Goal: Task Accomplishment & Management: Use online tool/utility

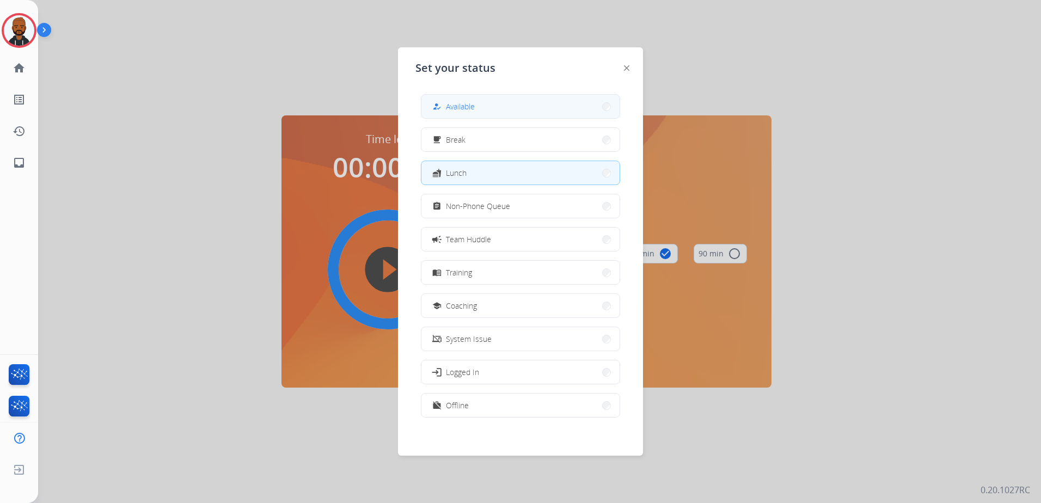
click at [490, 110] on button "how_to_reg Available" at bounding box center [520, 106] width 198 height 23
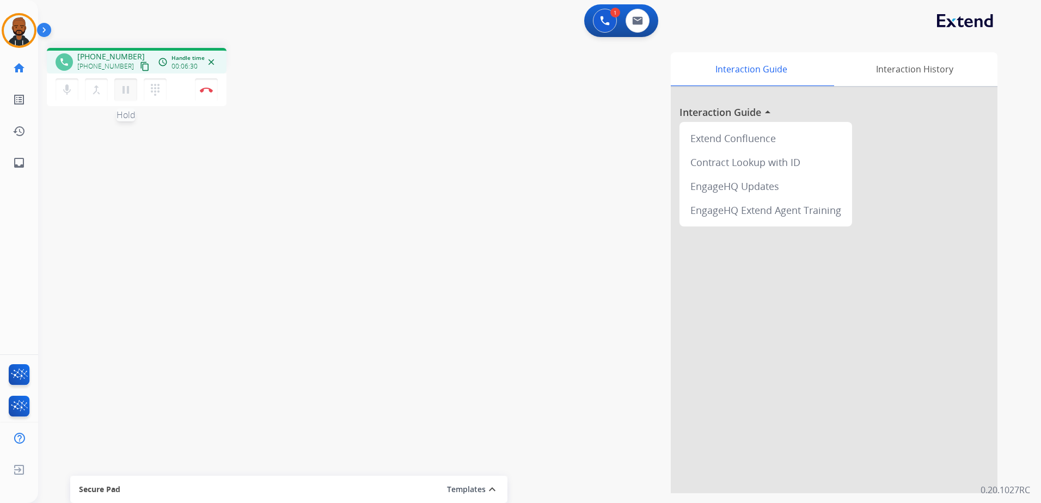
click at [128, 94] on mat-icon "pause" at bounding box center [125, 89] width 13 height 13
click at [133, 94] on button "play_arrow Hold" at bounding box center [125, 89] width 23 height 23
click at [641, 28] on button at bounding box center [637, 21] width 24 height 24
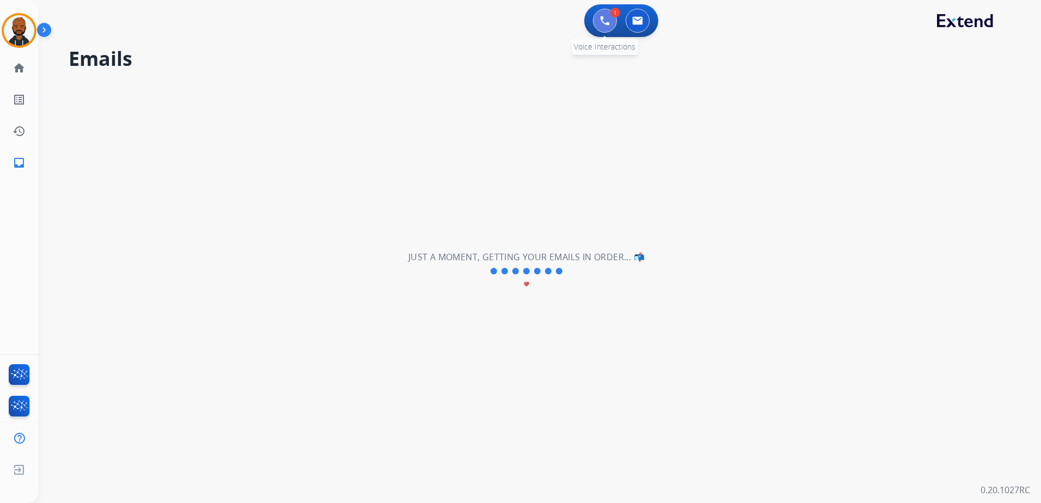
click at [599, 22] on button at bounding box center [605, 21] width 24 height 24
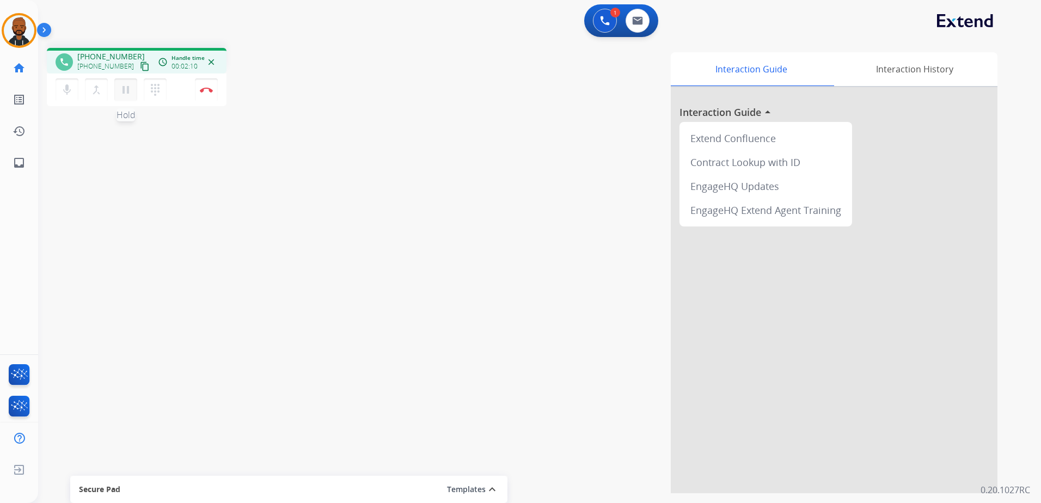
click at [127, 93] on mat-icon "pause" at bounding box center [125, 89] width 13 height 13
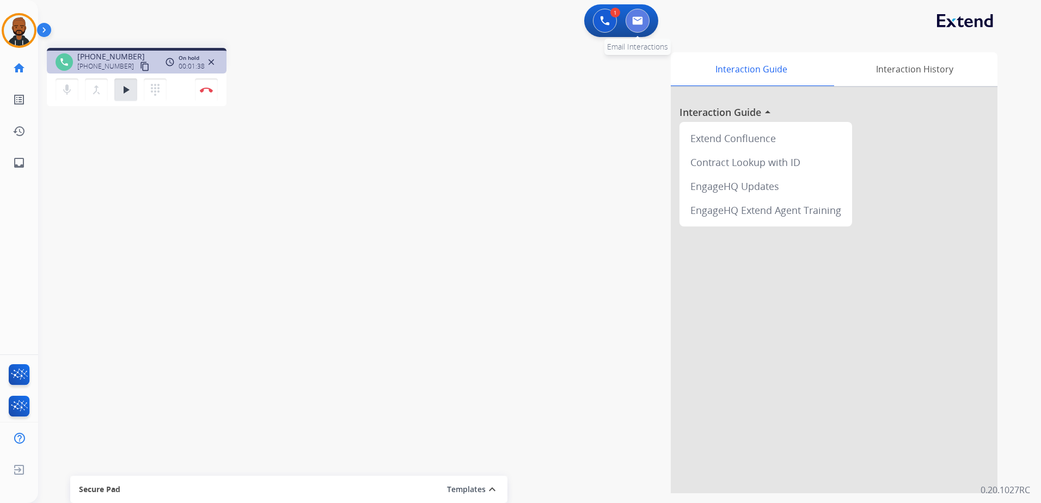
click at [637, 21] on img at bounding box center [637, 20] width 11 height 9
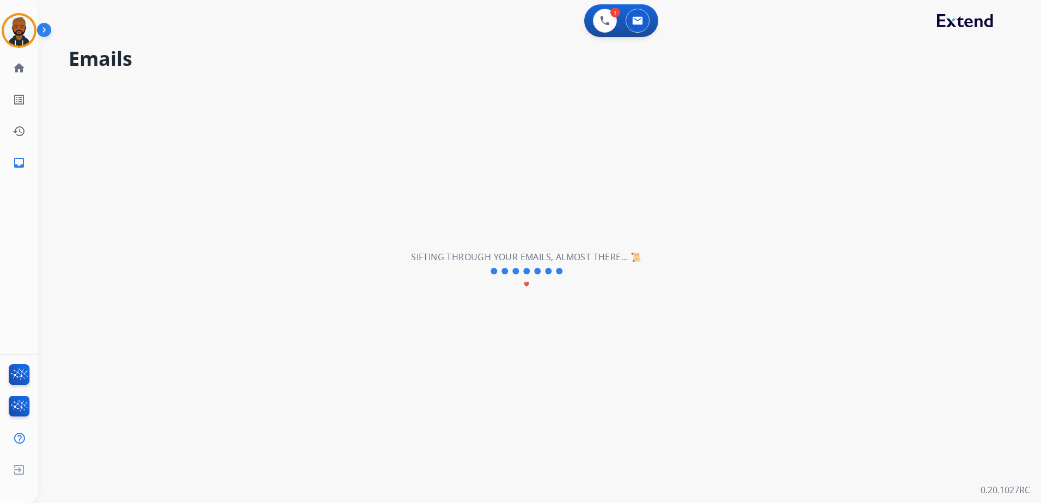
click at [405, 174] on div "**********" at bounding box center [526, 271] width 977 height 464
click at [641, 250] on h2 "Sifting through your emails, almost there... 📜" at bounding box center [526, 256] width 230 height 13
click at [606, 24] on img at bounding box center [605, 21] width 10 height 10
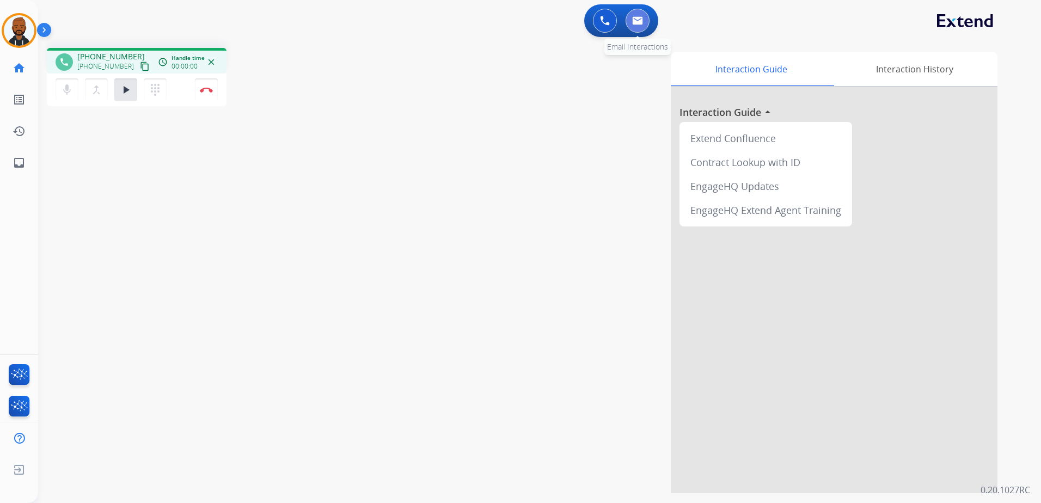
click at [641, 25] on button at bounding box center [637, 21] width 24 height 24
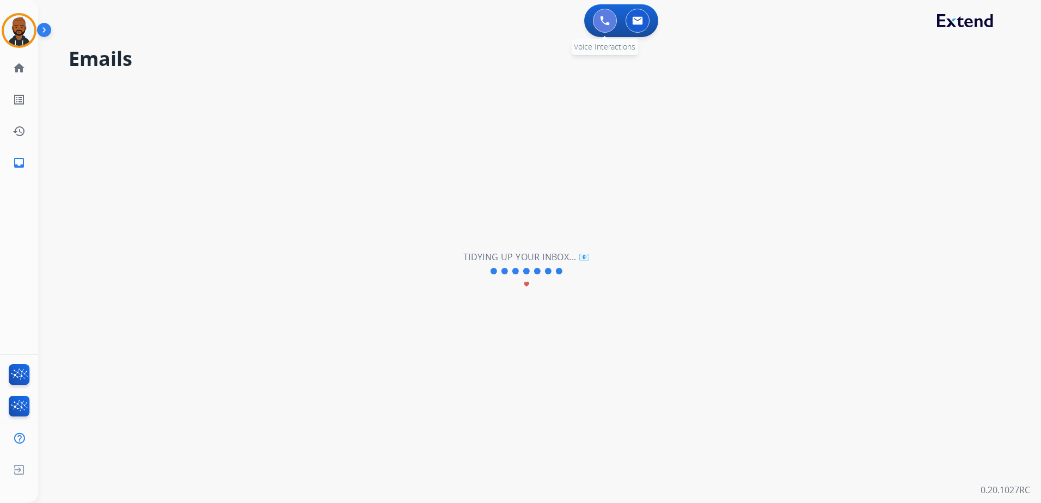
click at [606, 23] on img at bounding box center [605, 21] width 10 height 10
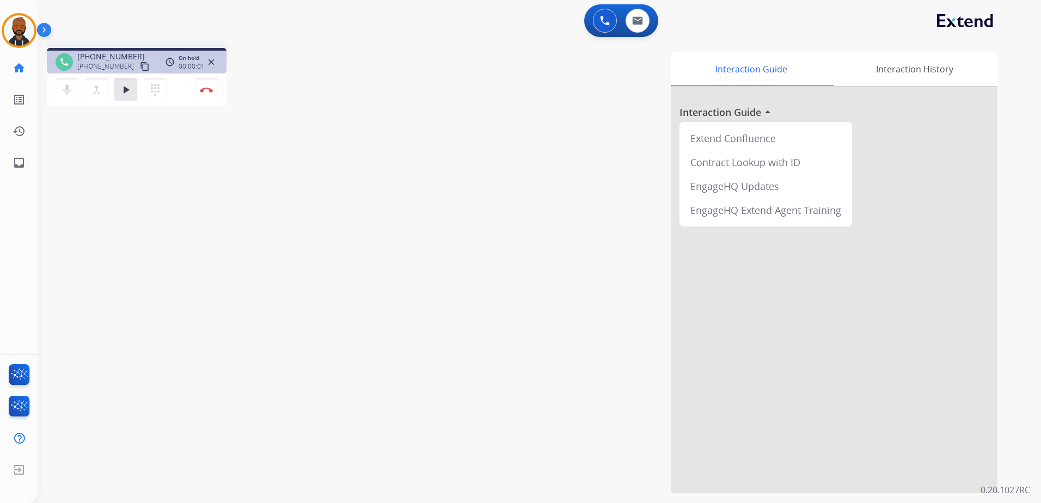
click at [590, 82] on div "Interaction Guide Interaction History Interaction Guide arrow_drop_up Extend Co…" at bounding box center [678, 272] width 637 height 441
click at [642, 24] on img at bounding box center [637, 20] width 11 height 9
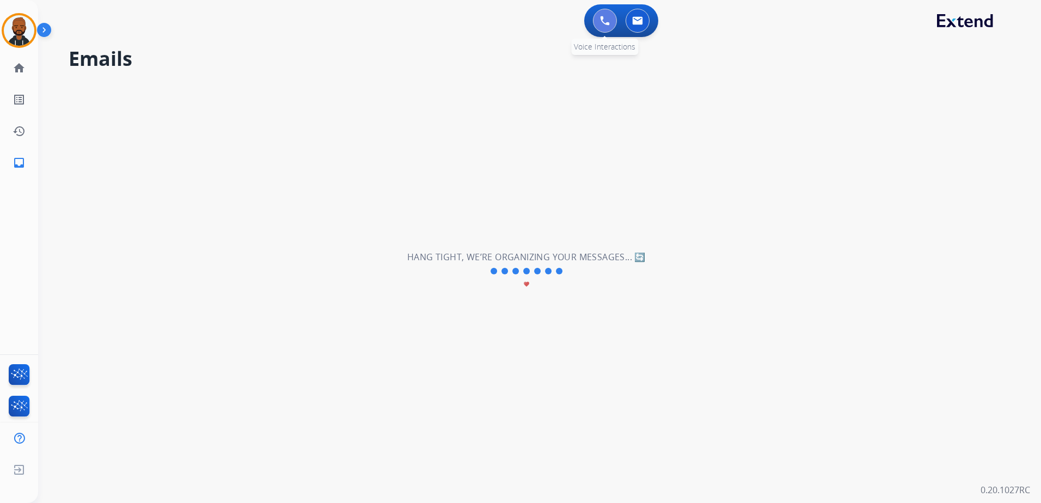
click at [611, 29] on button at bounding box center [605, 21] width 24 height 24
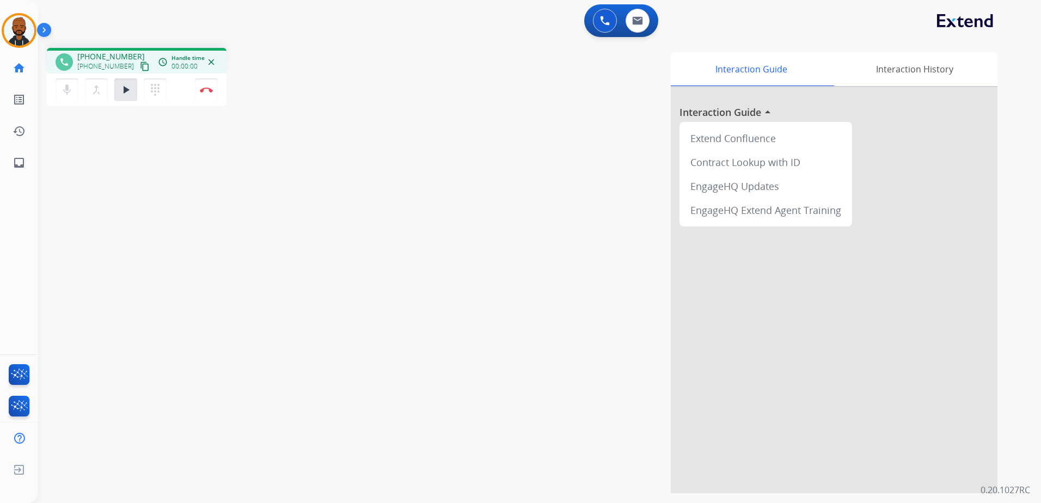
click at [526, 165] on div "Interaction Guide Interaction History Interaction Guide arrow_drop_up Extend Co…" at bounding box center [678, 272] width 637 height 441
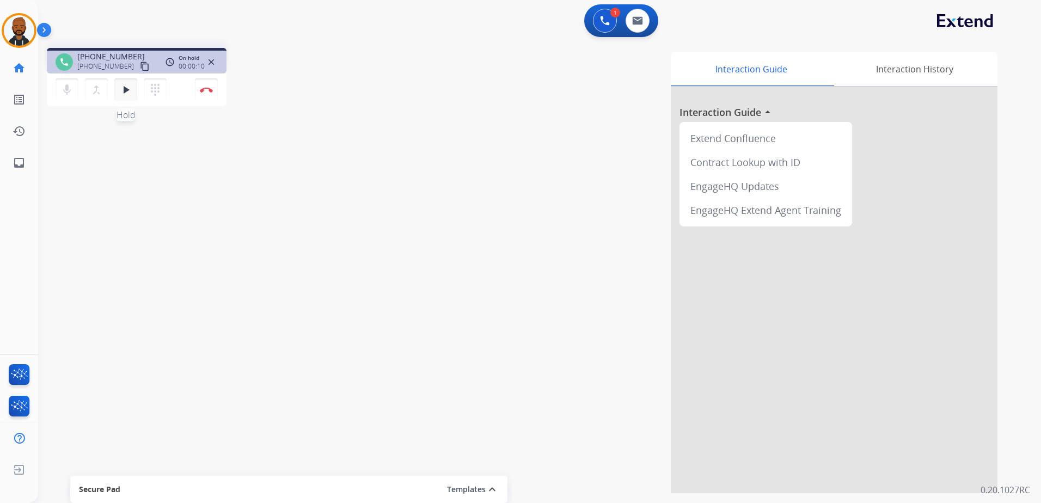
click at [131, 91] on mat-icon "play_arrow" at bounding box center [125, 89] width 13 height 13
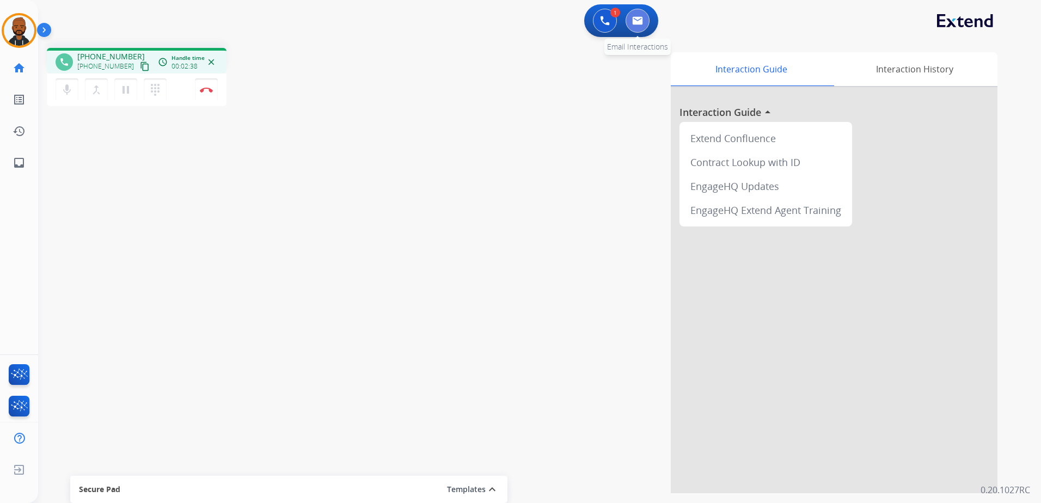
click at [634, 27] on button at bounding box center [637, 21] width 24 height 24
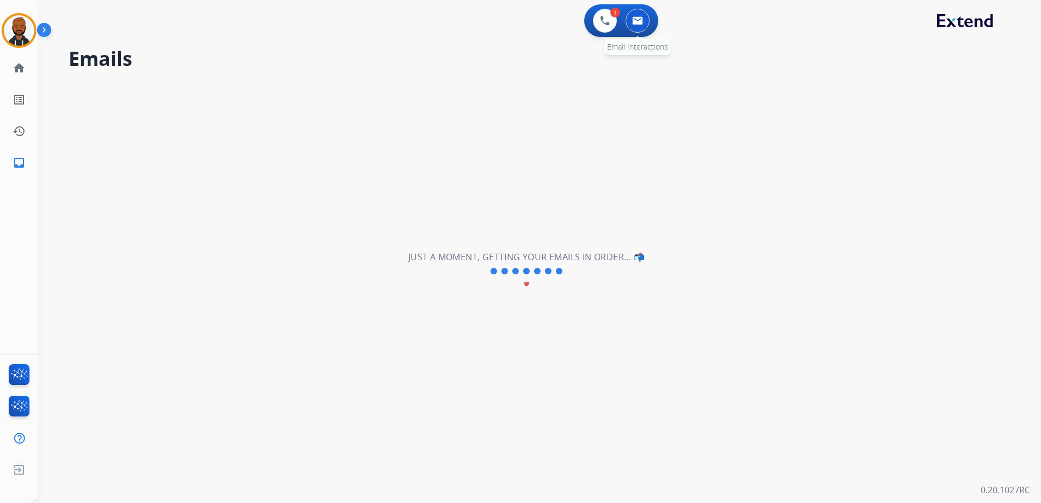
click at [634, 21] on img at bounding box center [637, 20] width 11 height 9
click at [781, 104] on div "**********" at bounding box center [526, 271] width 977 height 464
click at [593, 21] on button at bounding box center [605, 21] width 24 height 24
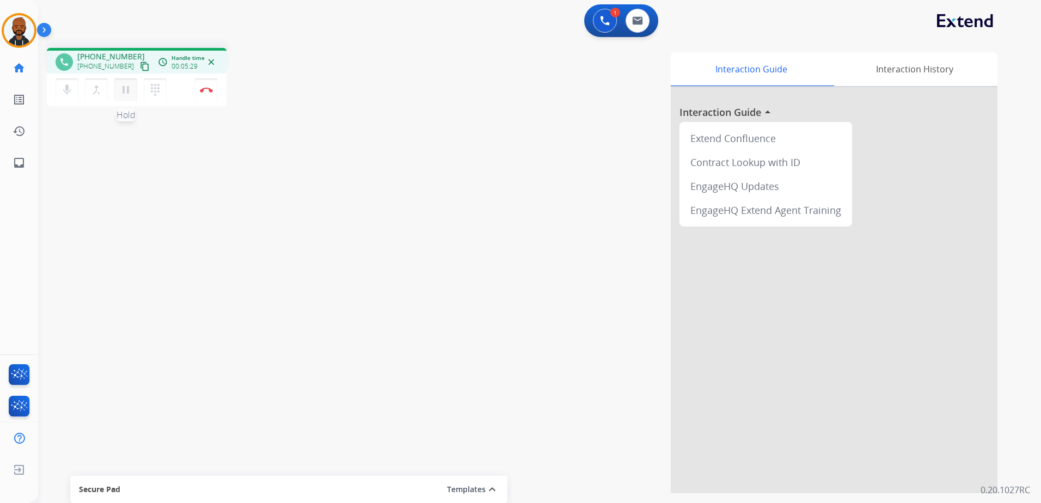
click at [125, 83] on button "pause Hold" at bounding box center [125, 89] width 23 height 23
click at [162, 80] on button "dialpad Dialpad" at bounding box center [155, 89] width 23 height 23
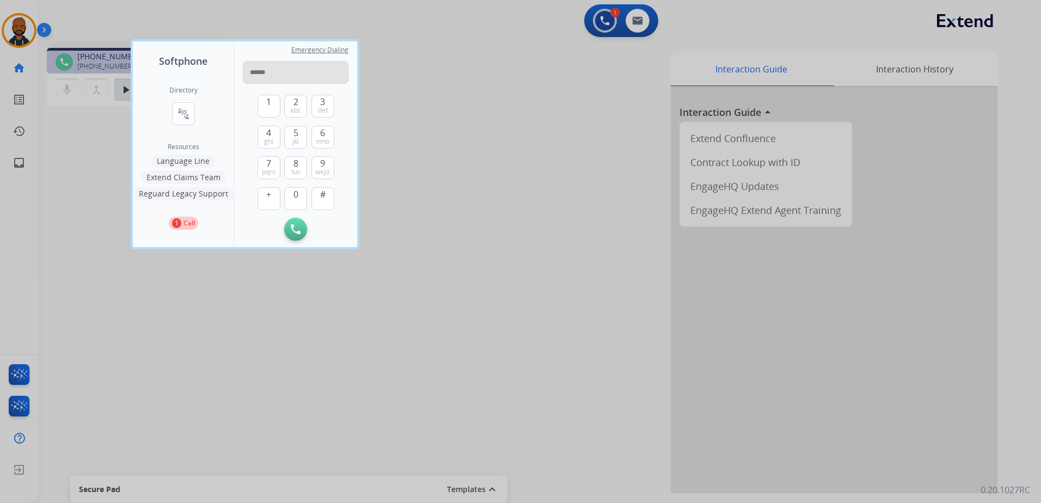
click at [269, 79] on input "tel" at bounding box center [296, 72] width 106 height 23
type input "**********"
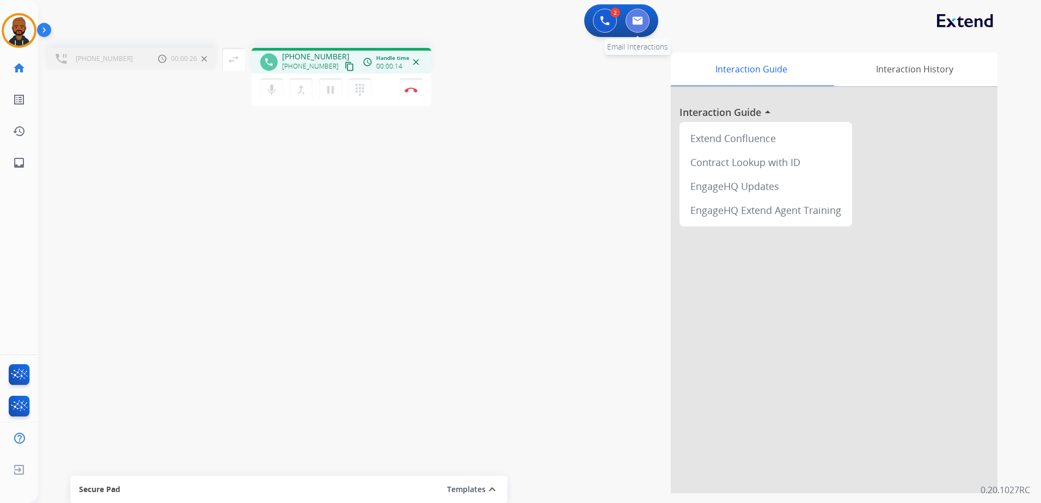
click at [636, 27] on button at bounding box center [637, 21] width 24 height 24
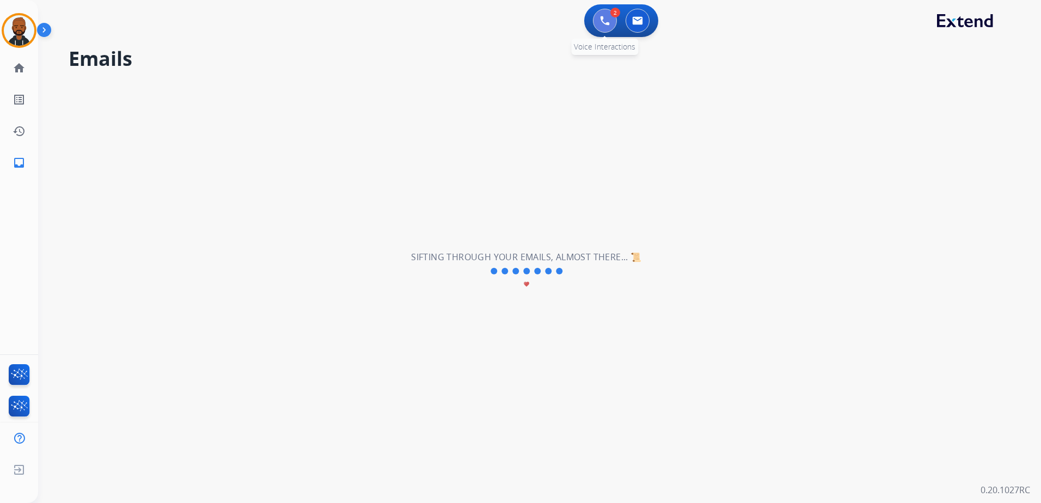
click at [603, 30] on button at bounding box center [605, 21] width 24 height 24
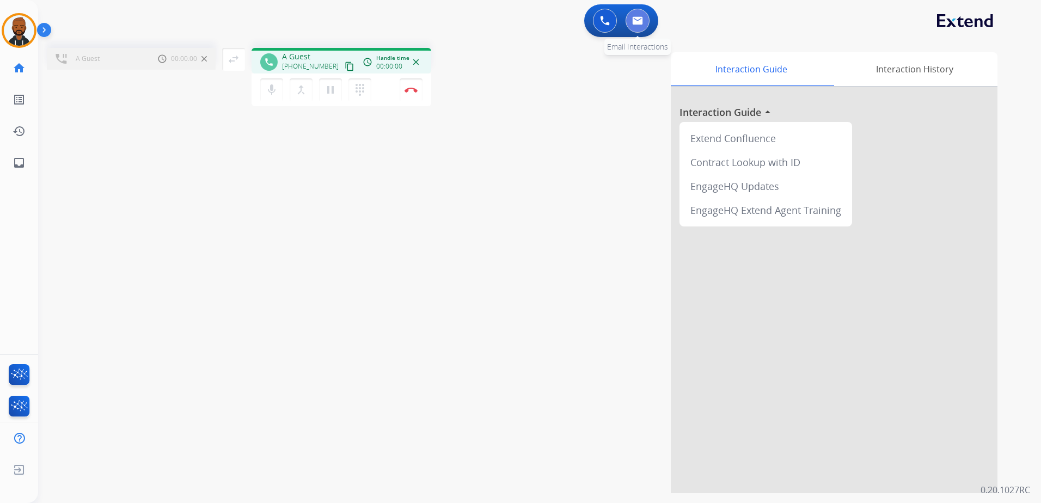
click at [638, 24] on img at bounding box center [637, 20] width 11 height 9
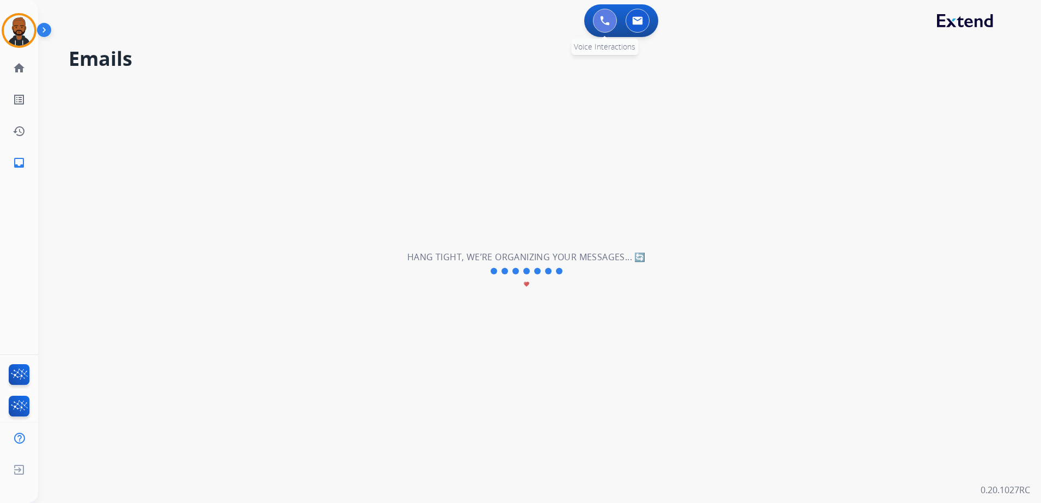
click at [605, 23] on img at bounding box center [605, 21] width 10 height 10
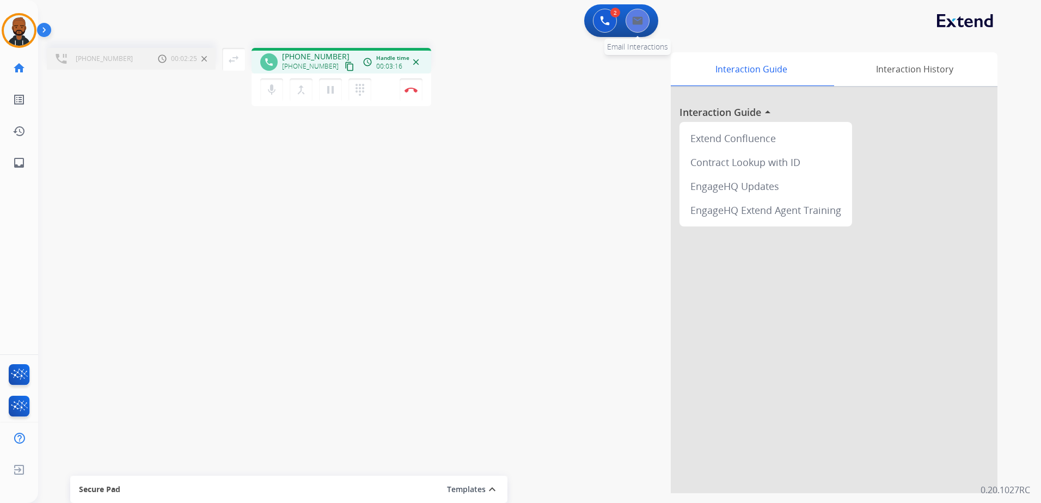
click at [642, 32] on div "0 Email Interactions" at bounding box center [637, 21] width 33 height 24
click at [639, 24] on img at bounding box center [637, 20] width 11 height 9
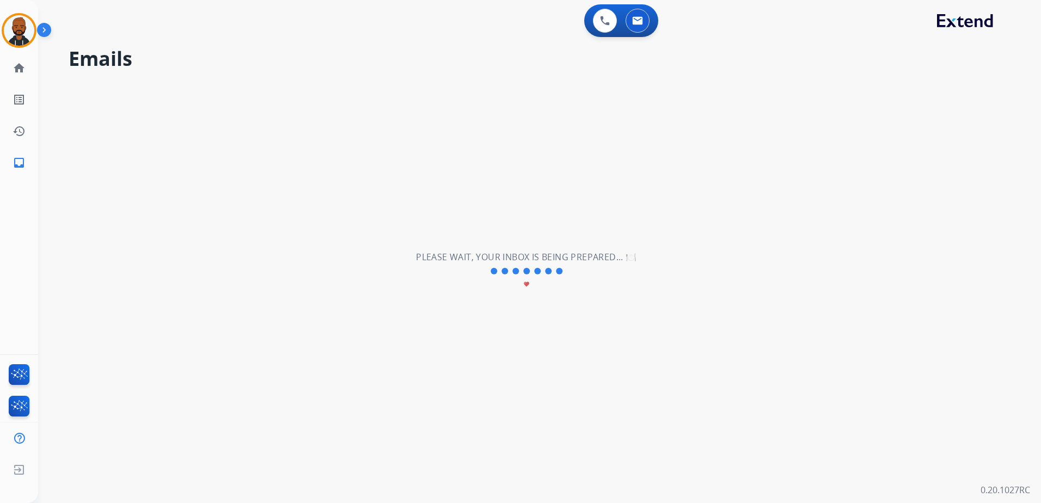
click at [621, 234] on div "**********" at bounding box center [526, 271] width 977 height 464
click at [615, 231] on div "**********" at bounding box center [526, 271] width 977 height 464
click at [610, 24] on button at bounding box center [605, 21] width 24 height 24
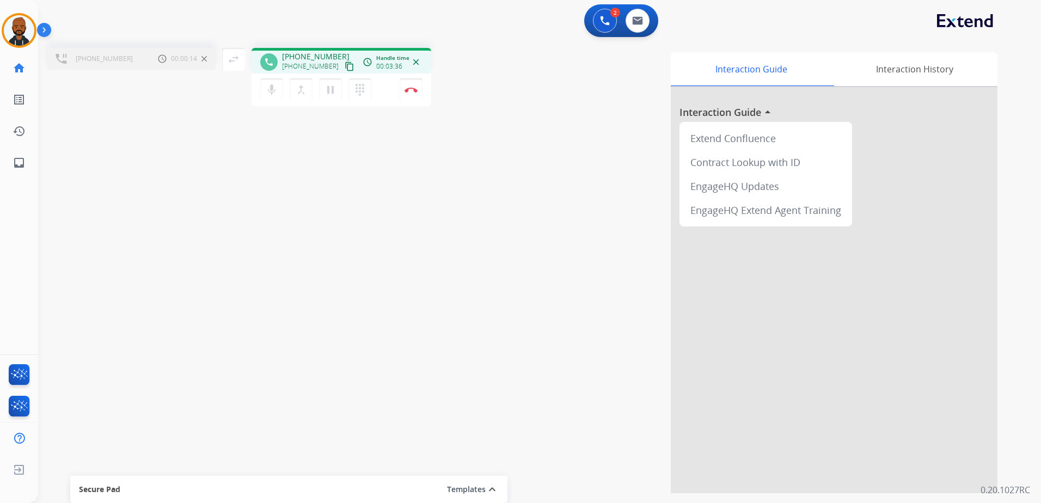
drag, startPoint x: 303, startPoint y: 90, endPoint x: 324, endPoint y: 120, distance: 36.4
click at [303, 90] on mat-icon "merge_type" at bounding box center [300, 89] width 13 height 13
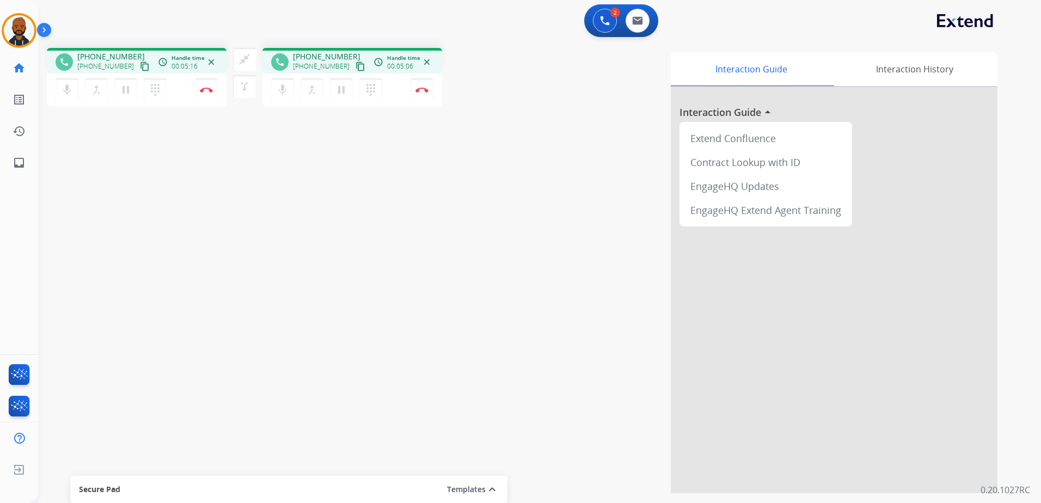
click at [140, 69] on mat-icon "content_copy" at bounding box center [145, 67] width 10 height 10
click at [403, 220] on div "phone +17708737327 +17708737327 content_copy access_time Call metrics Queue 20:…" at bounding box center [526, 266] width 977 height 454
click at [476, 188] on div "Interaction Guide Interaction History Interaction Guide arrow_drop_up Extend Co…" at bounding box center [721, 272] width 551 height 441
click at [608, 275] on div "Interaction Guide Interaction History Interaction Guide arrow_drop_up Extend Co…" at bounding box center [721, 272] width 551 height 441
click at [628, 16] on button at bounding box center [637, 21] width 24 height 24
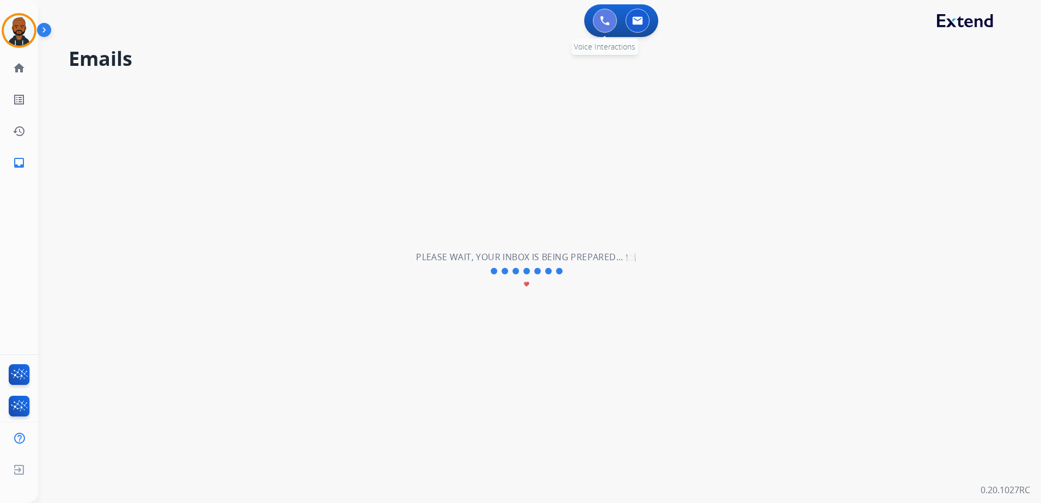
click at [609, 21] on img at bounding box center [605, 21] width 10 height 10
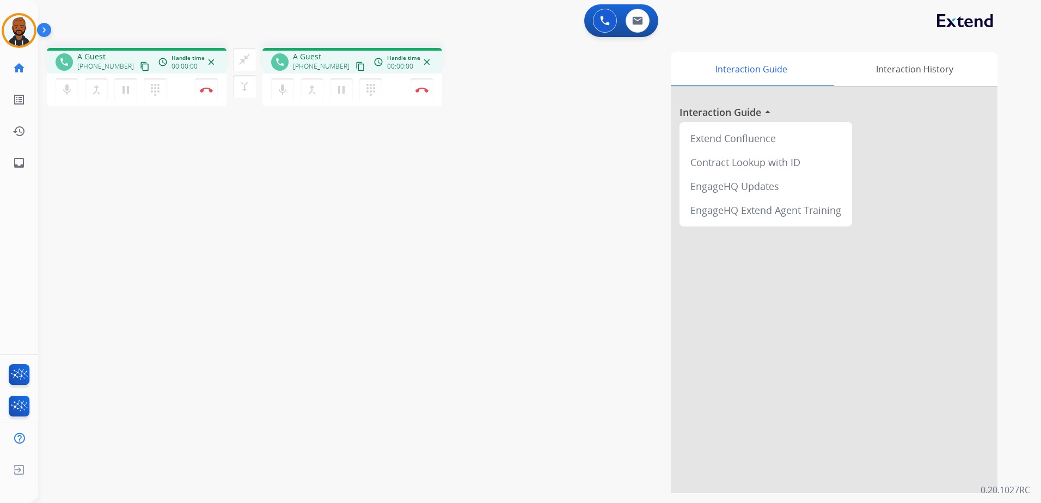
click at [587, 162] on div "Interaction Guide Interaction History Interaction Guide arrow_drop_up Extend Co…" at bounding box center [721, 272] width 551 height 441
click at [559, 296] on div "Interaction Guide Interaction History Interaction Guide arrow_drop_up Extend Co…" at bounding box center [721, 272] width 551 height 441
click at [485, 200] on div "Interaction Guide Interaction History Interaction Guide arrow_drop_up Extend Co…" at bounding box center [721, 272] width 551 height 441
click at [541, 182] on div "Interaction Guide Interaction History Interaction Guide arrow_drop_up Extend Co…" at bounding box center [721, 272] width 551 height 441
click at [584, 181] on div "Interaction Guide Interaction History Interaction Guide arrow_drop_up Extend Co…" at bounding box center [721, 272] width 551 height 441
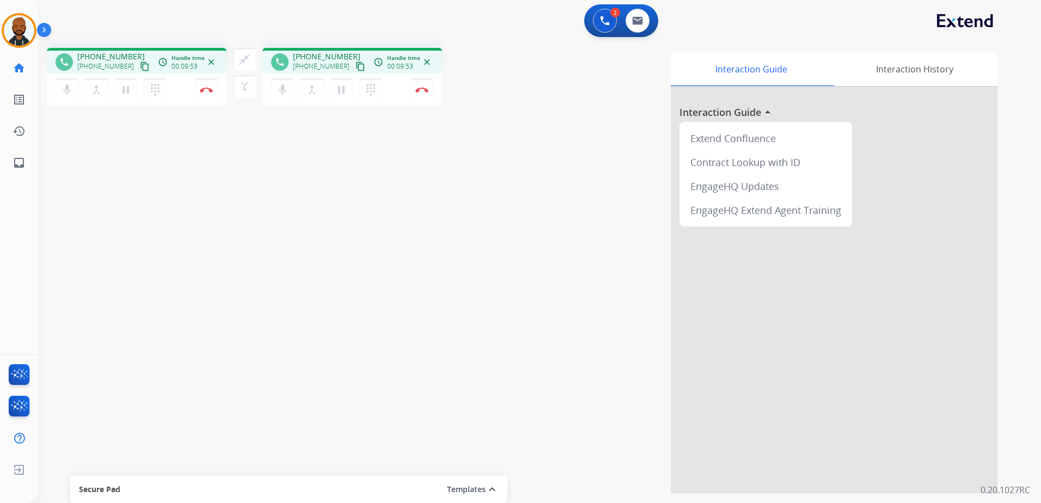
click at [521, 193] on div "Interaction Guide Interaction History Interaction Guide arrow_drop_up Extend Co…" at bounding box center [721, 272] width 551 height 441
click at [600, 265] on div "Interaction Guide Interaction History Interaction Guide arrow_drop_up Extend Co…" at bounding box center [721, 272] width 551 height 441
click at [248, 60] on mat-icon "close_fullscreen" at bounding box center [244, 59] width 13 height 13
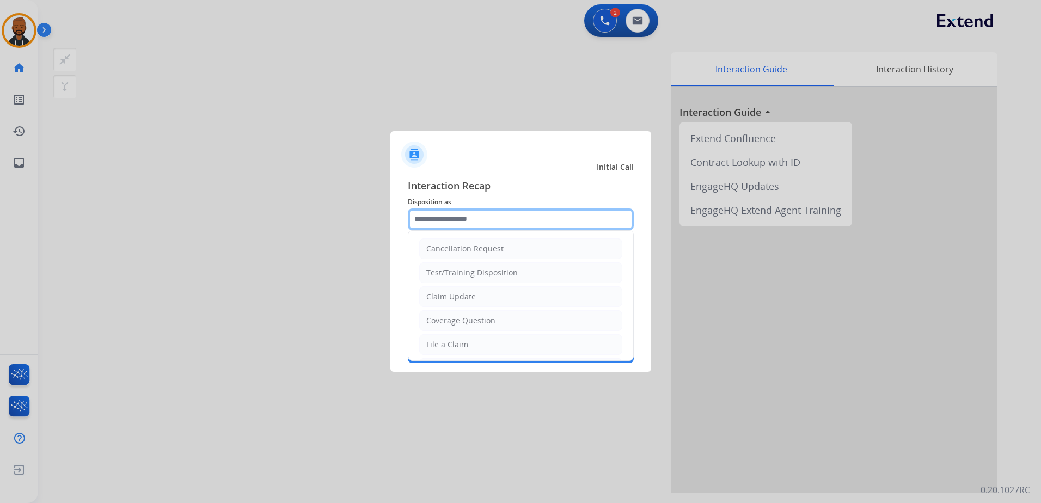
click at [463, 218] on input "text" at bounding box center [521, 219] width 226 height 22
type input "*"
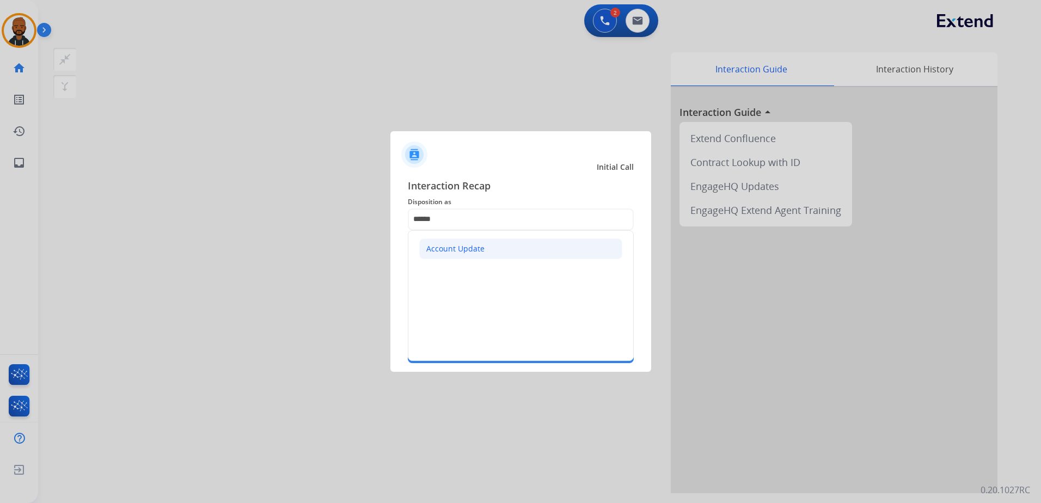
click at [513, 253] on li "Account Update" at bounding box center [520, 248] width 203 height 21
type input "**********"
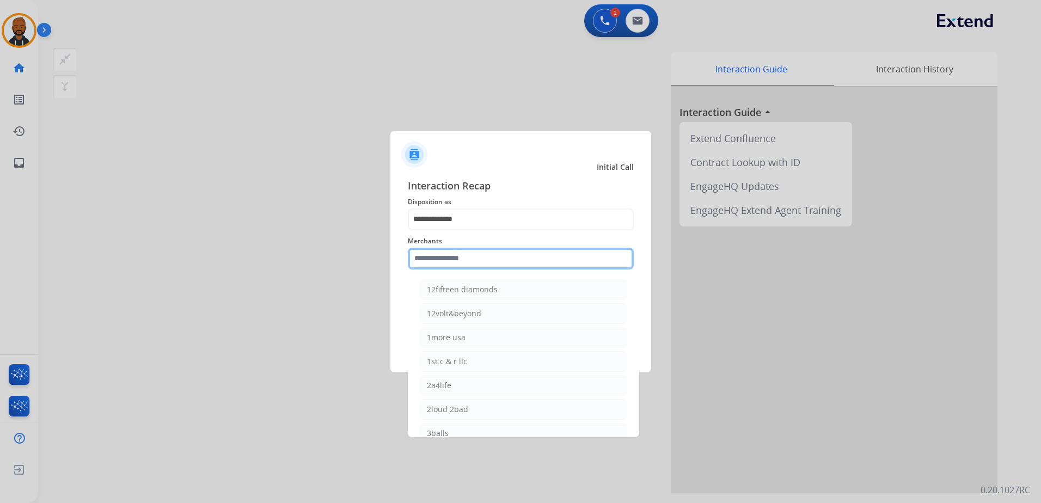
click at [506, 265] on input "text" at bounding box center [521, 259] width 226 height 22
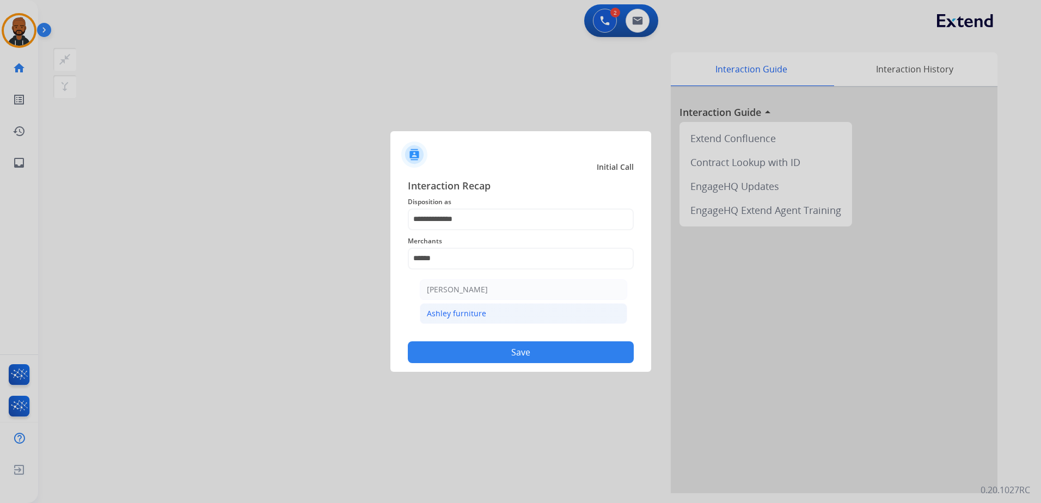
click at [483, 315] on div "Ashley furniture" at bounding box center [456, 313] width 59 height 11
type input "**********"
click at [501, 356] on button "Save" at bounding box center [521, 352] width 226 height 22
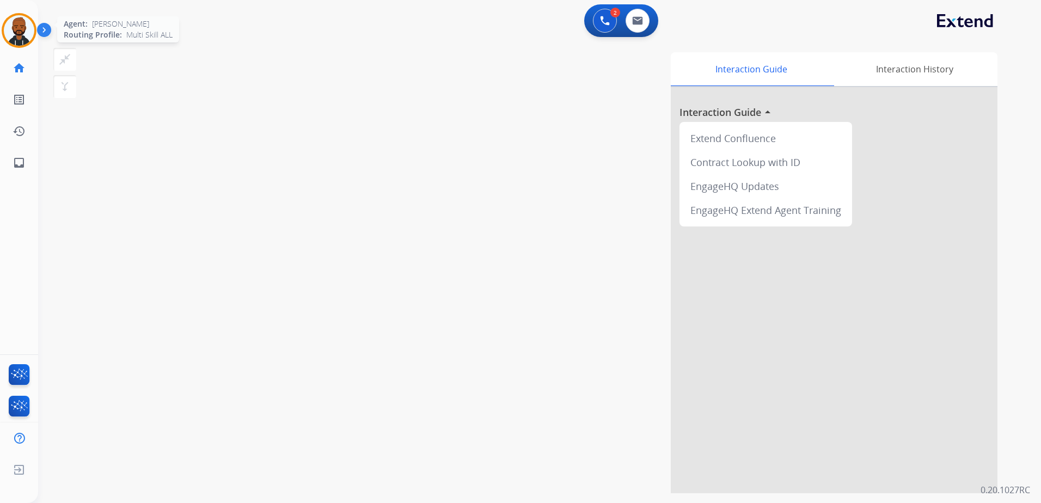
click at [15, 26] on img at bounding box center [19, 30] width 30 height 30
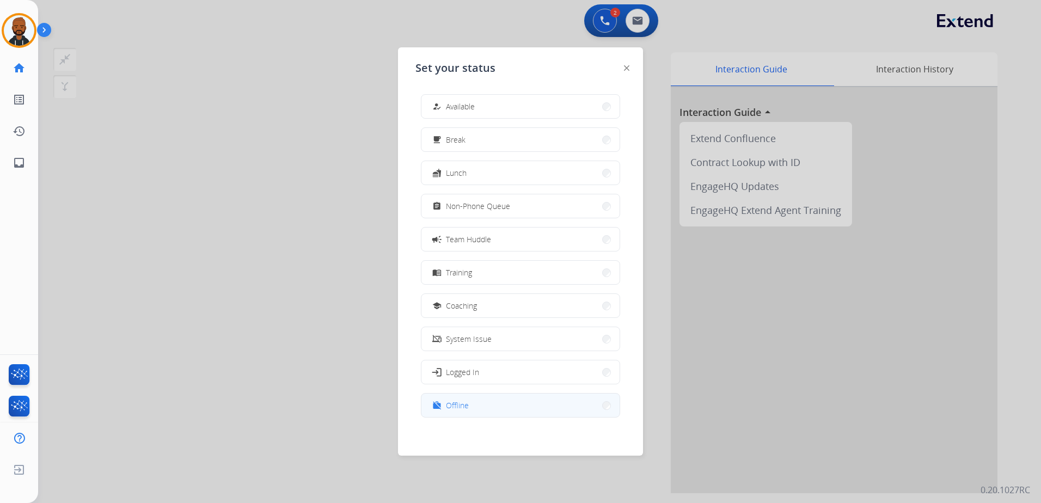
click at [433, 407] on button "work_off Offline" at bounding box center [520, 405] width 198 height 23
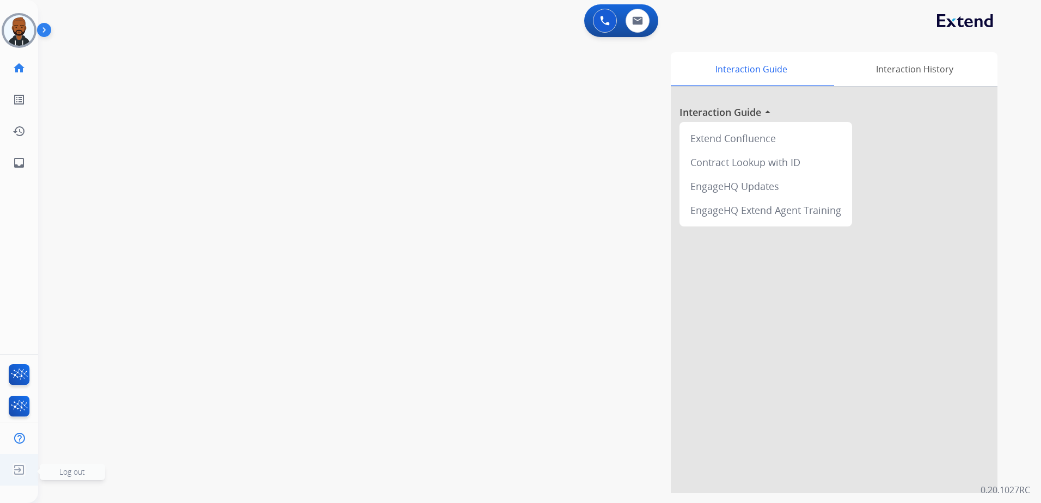
click at [23, 468] on img at bounding box center [19, 469] width 20 height 21
